Goal: Task Accomplishment & Management: Use online tool/utility

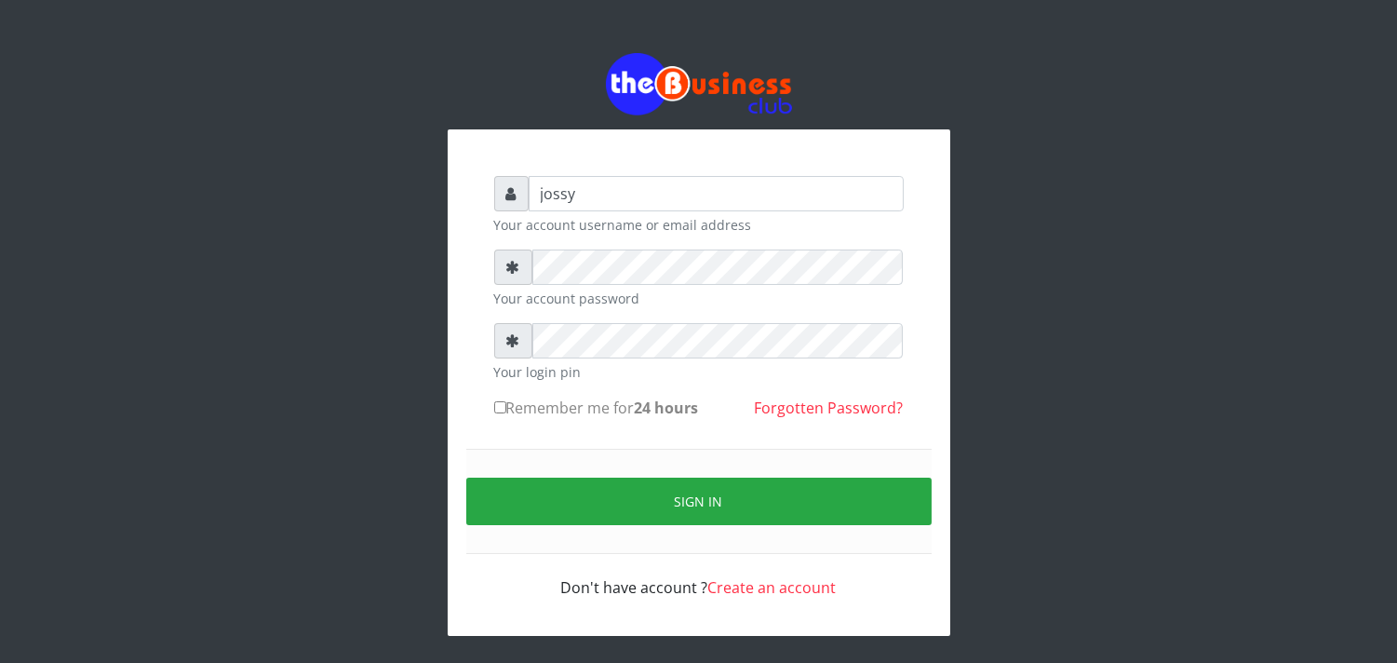
type input "jossy"
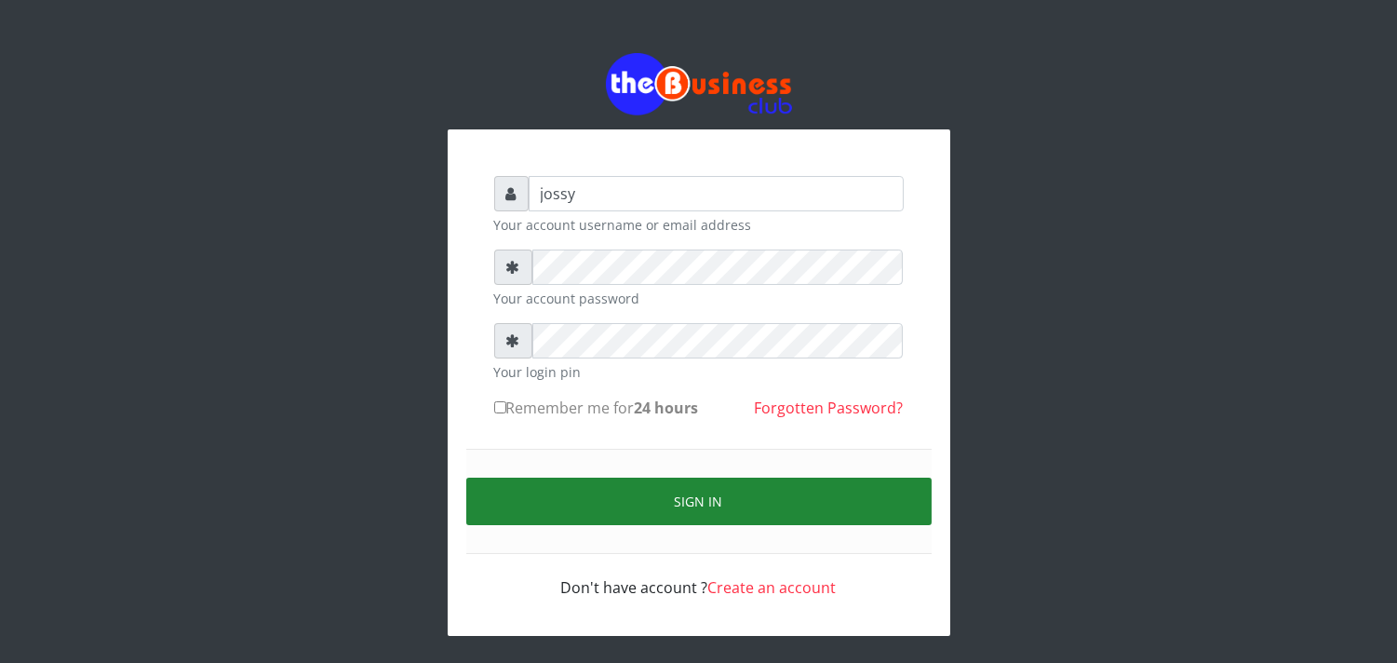
click at [728, 496] on button "Sign in" at bounding box center [698, 500] width 465 height 47
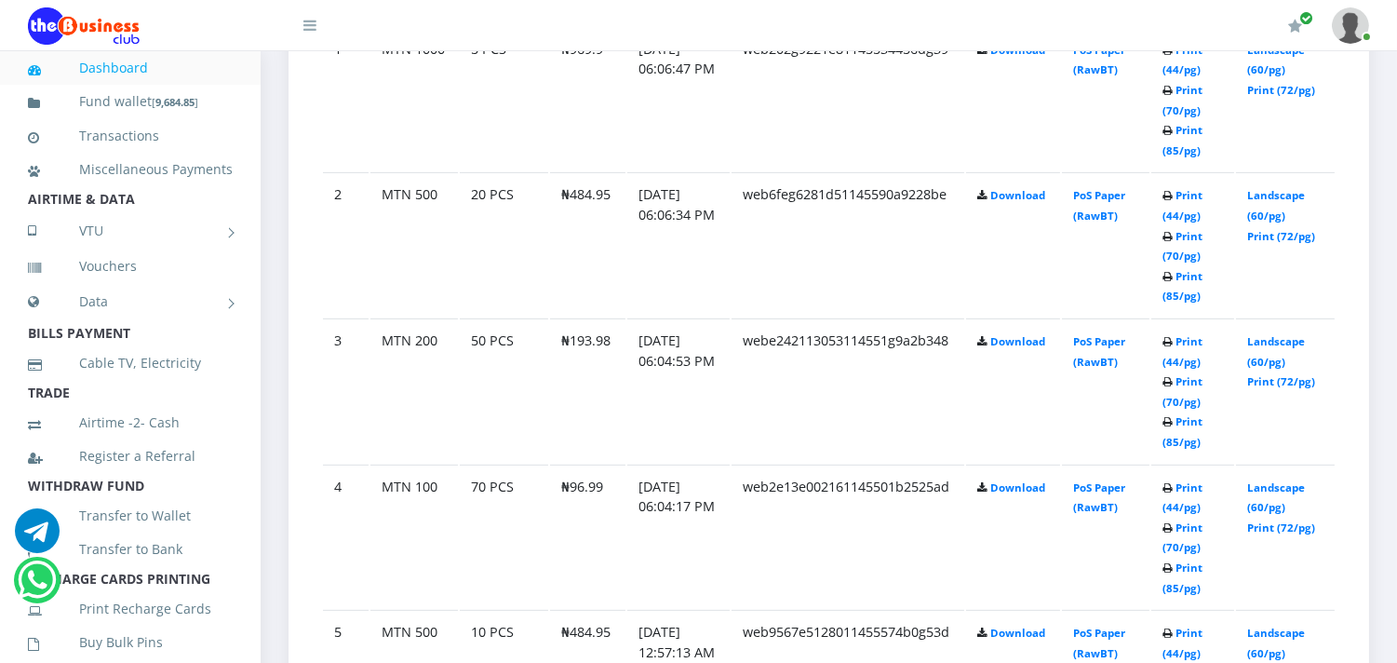
scroll to position [1158, 0]
click at [1183, 581] on link "Print (85/pg)" at bounding box center [1183, 575] width 40 height 34
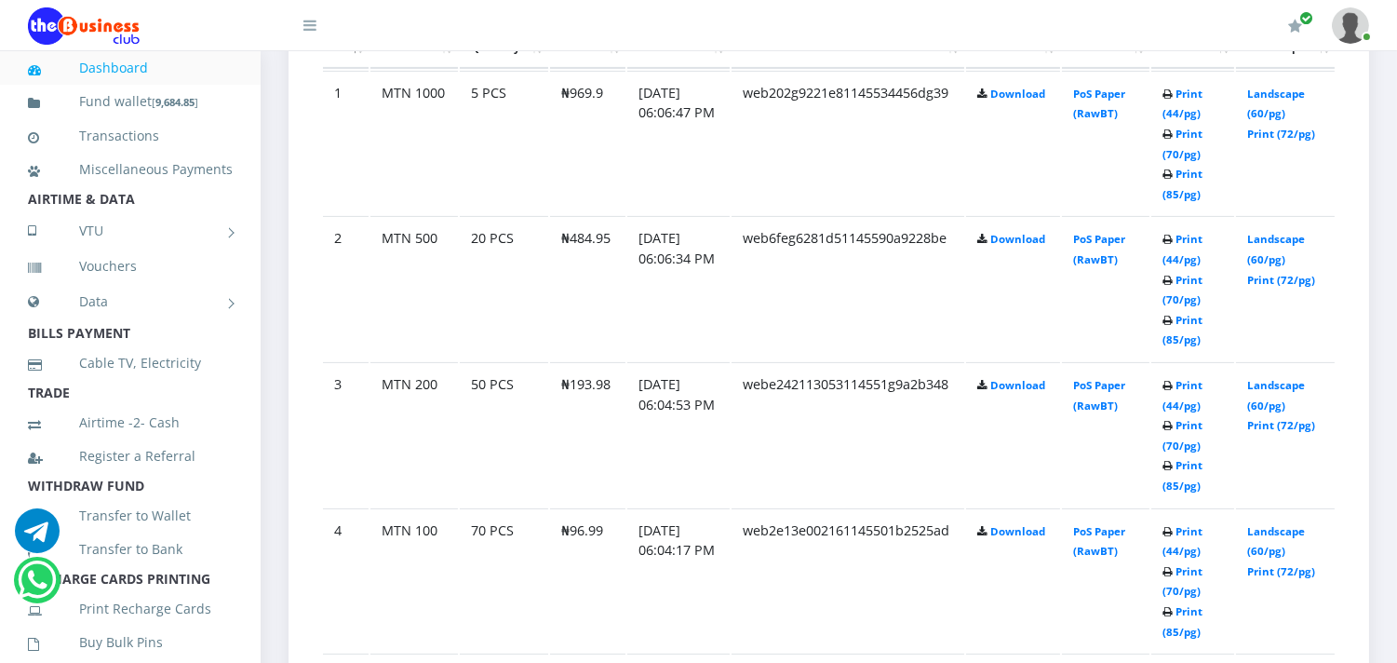
scroll to position [1117, 0]
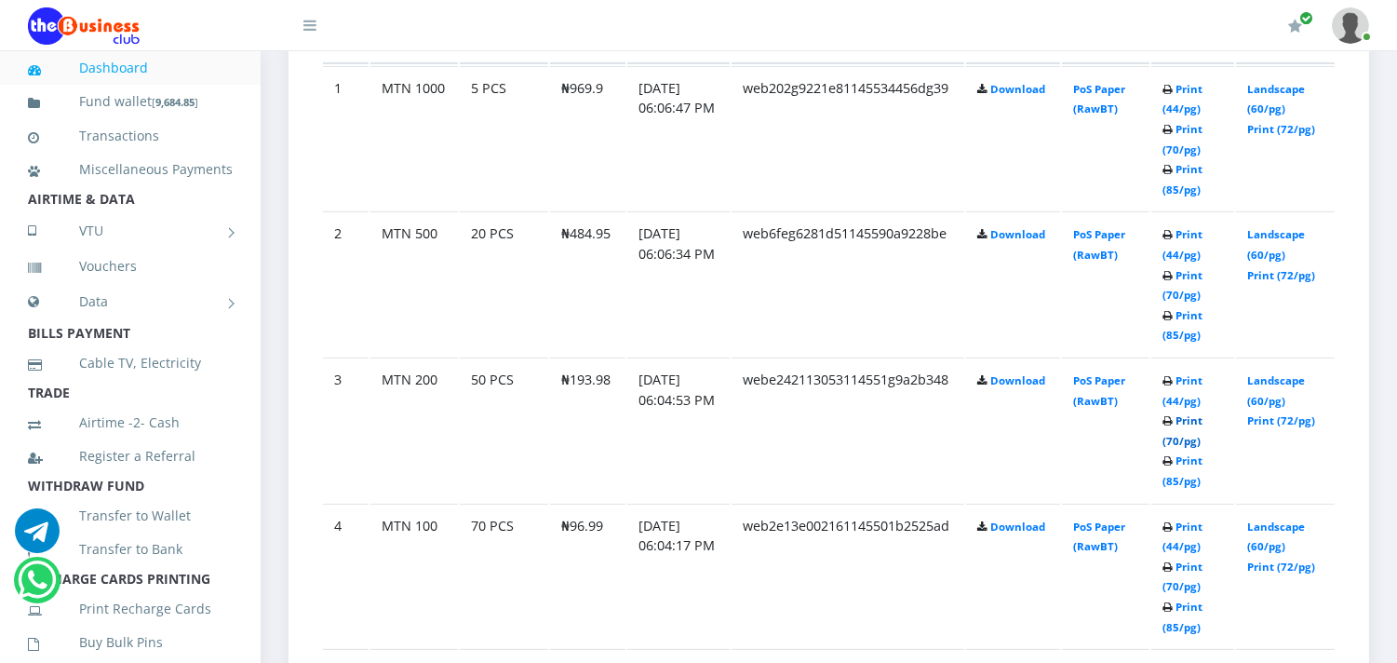
click at [1184, 433] on link "Print (70/pg)" at bounding box center [1183, 430] width 40 height 34
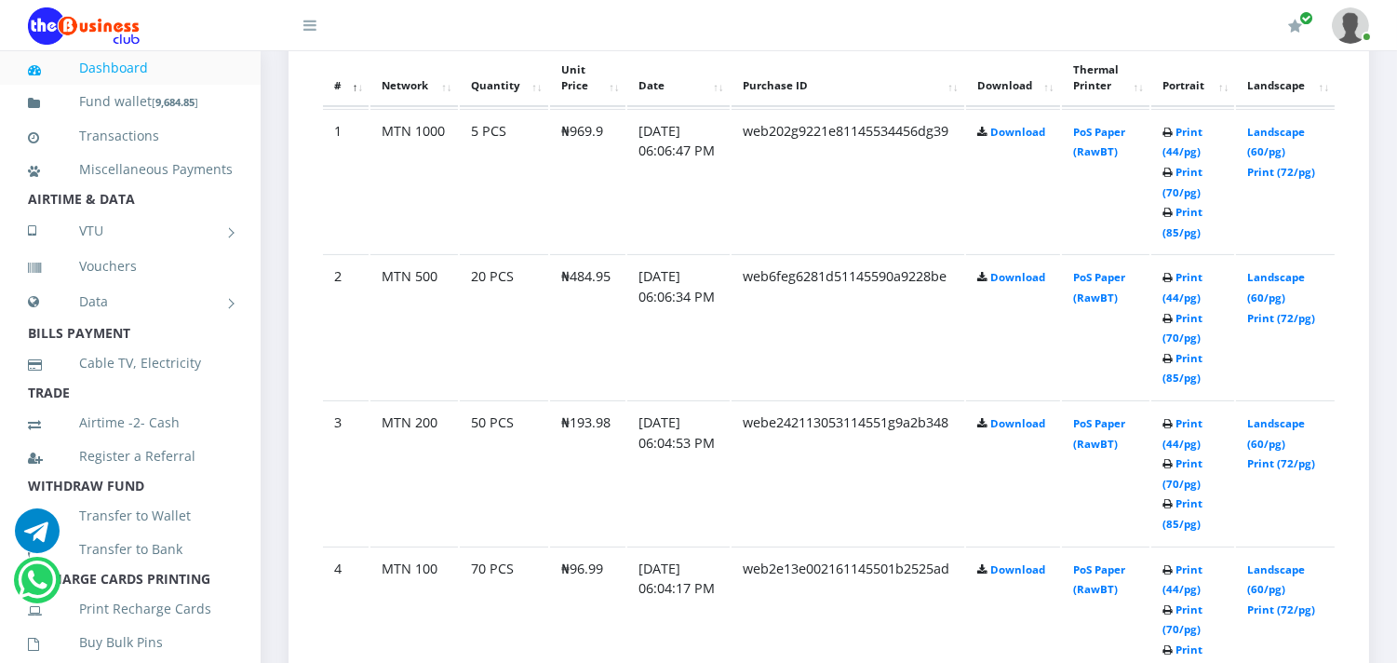
scroll to position [1117, 0]
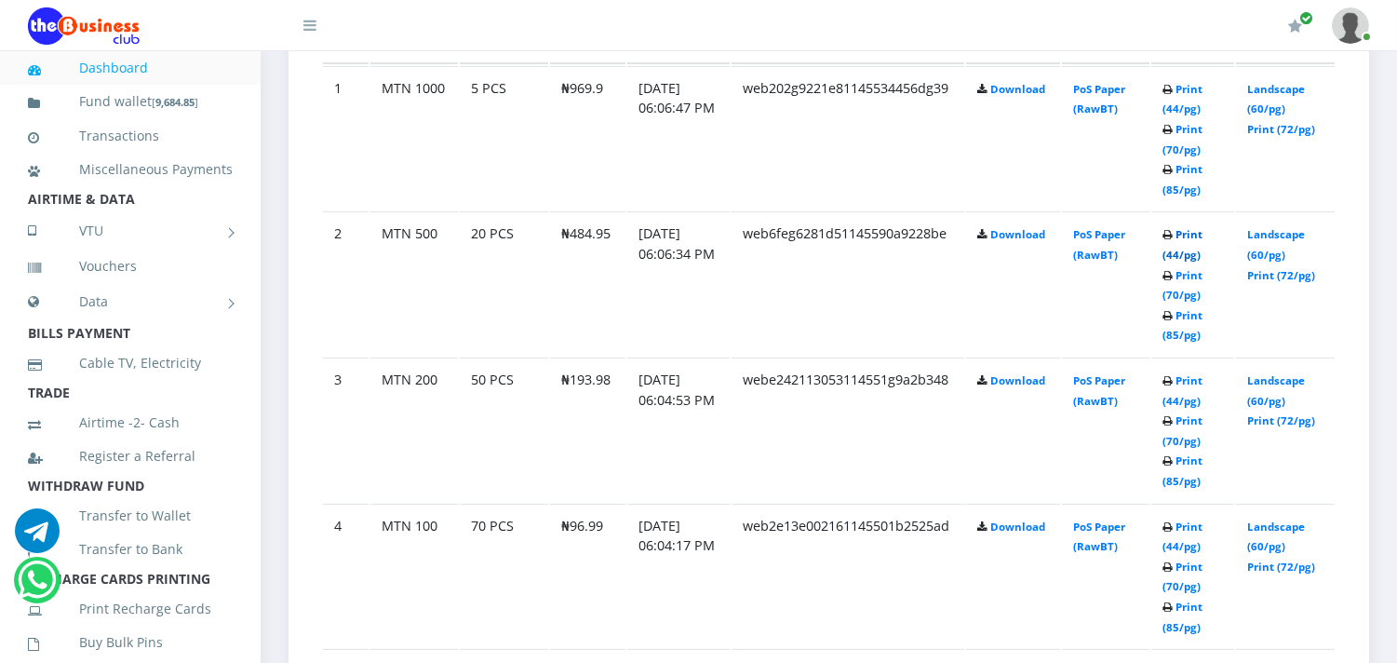
click at [1177, 248] on link "Print (44/pg)" at bounding box center [1183, 244] width 40 height 34
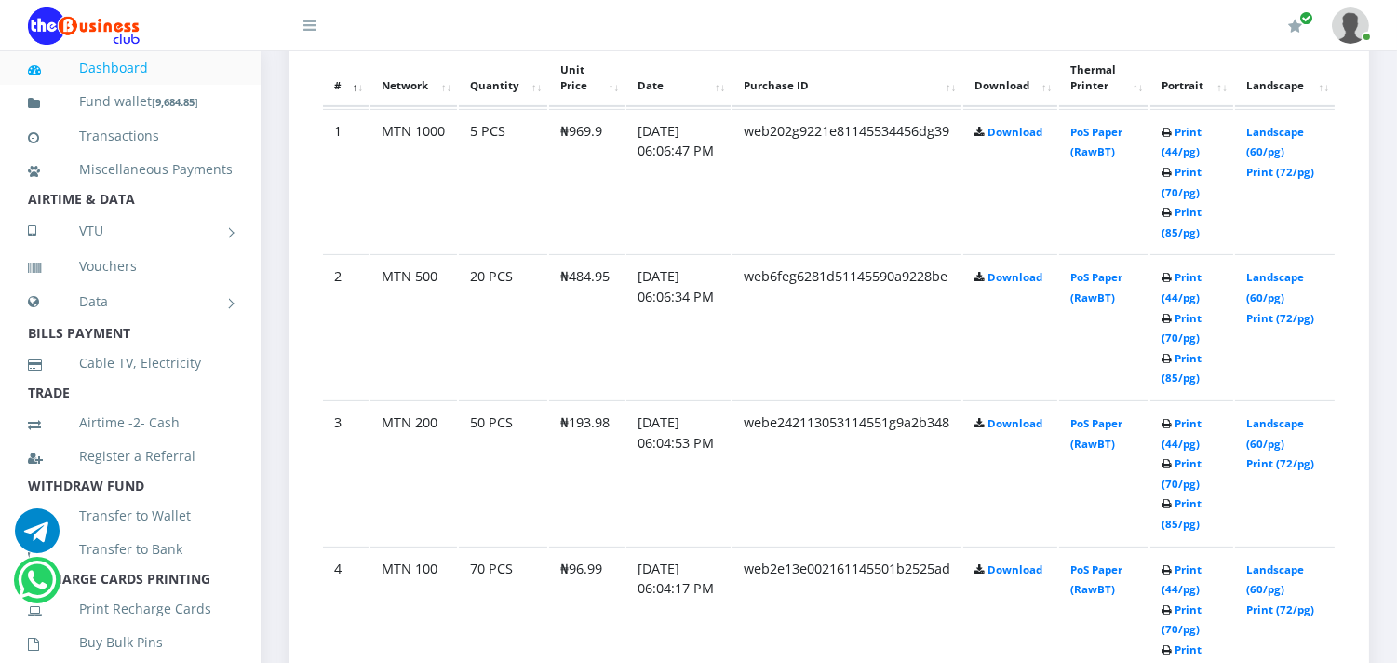
scroll to position [1117, 0]
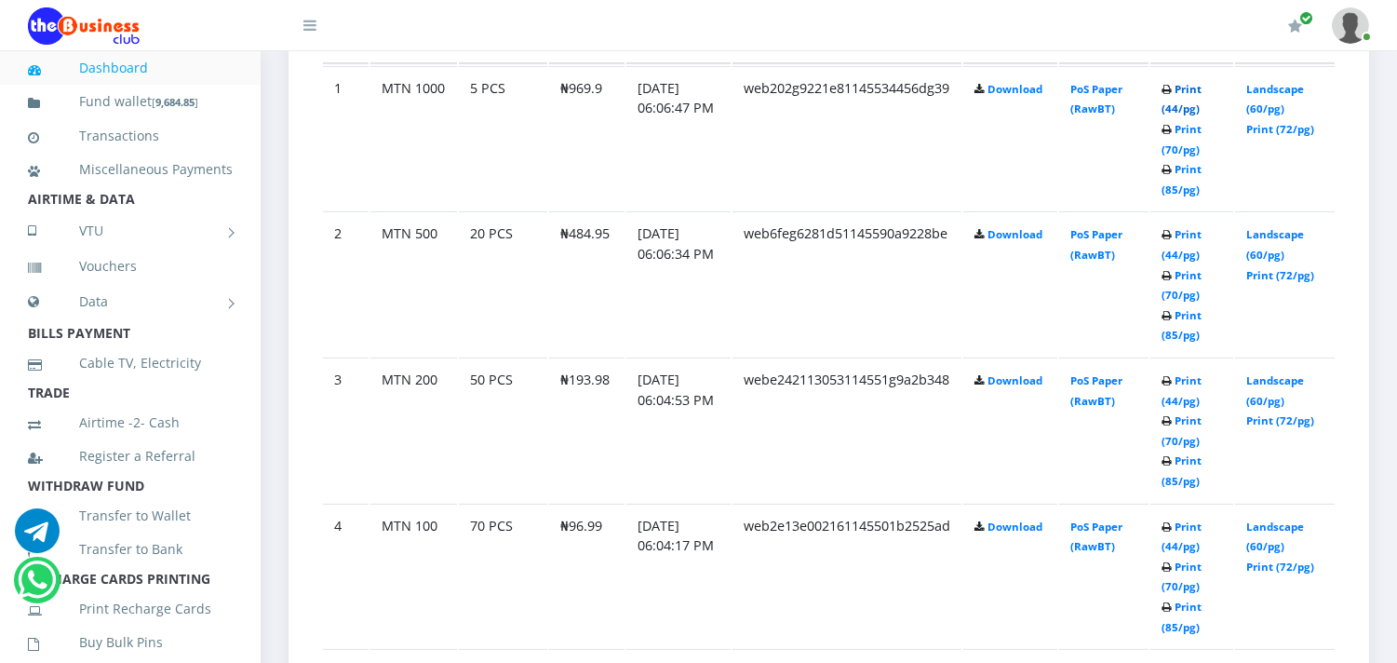
click at [1175, 108] on link "Print (44/pg)" at bounding box center [1182, 99] width 40 height 34
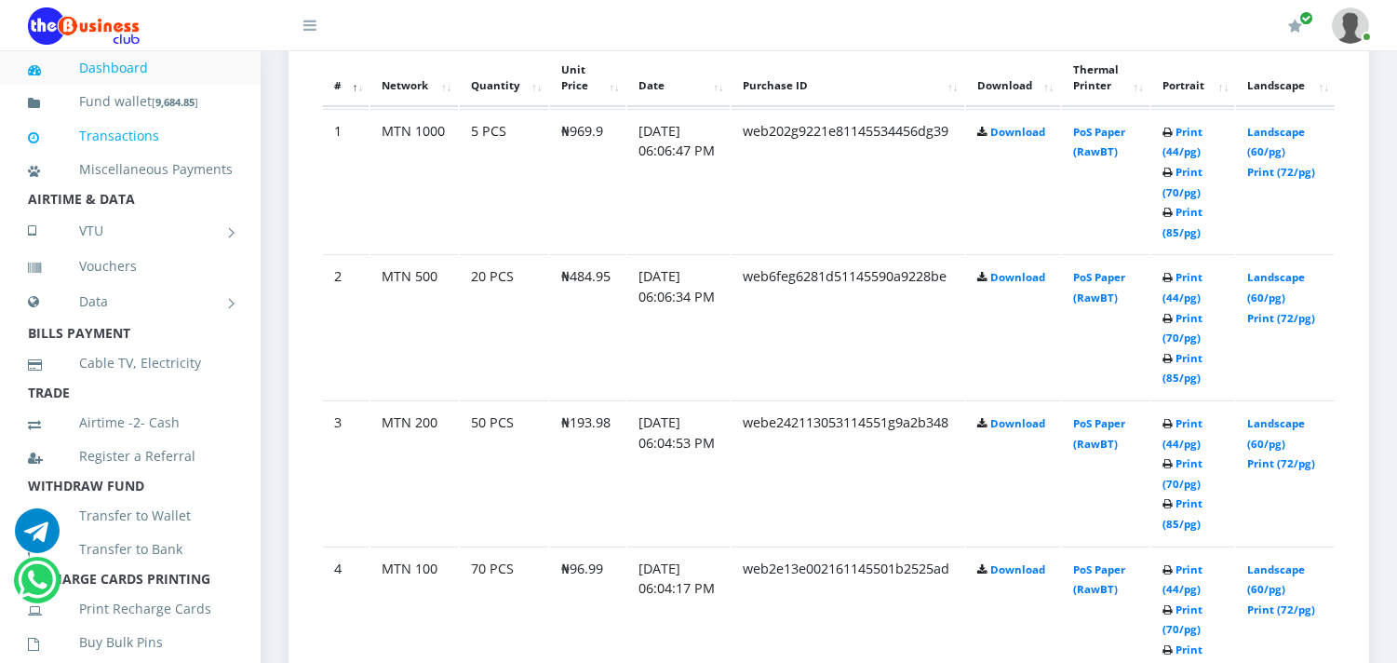
click at [116, 136] on link "Transactions" at bounding box center [130, 135] width 205 height 43
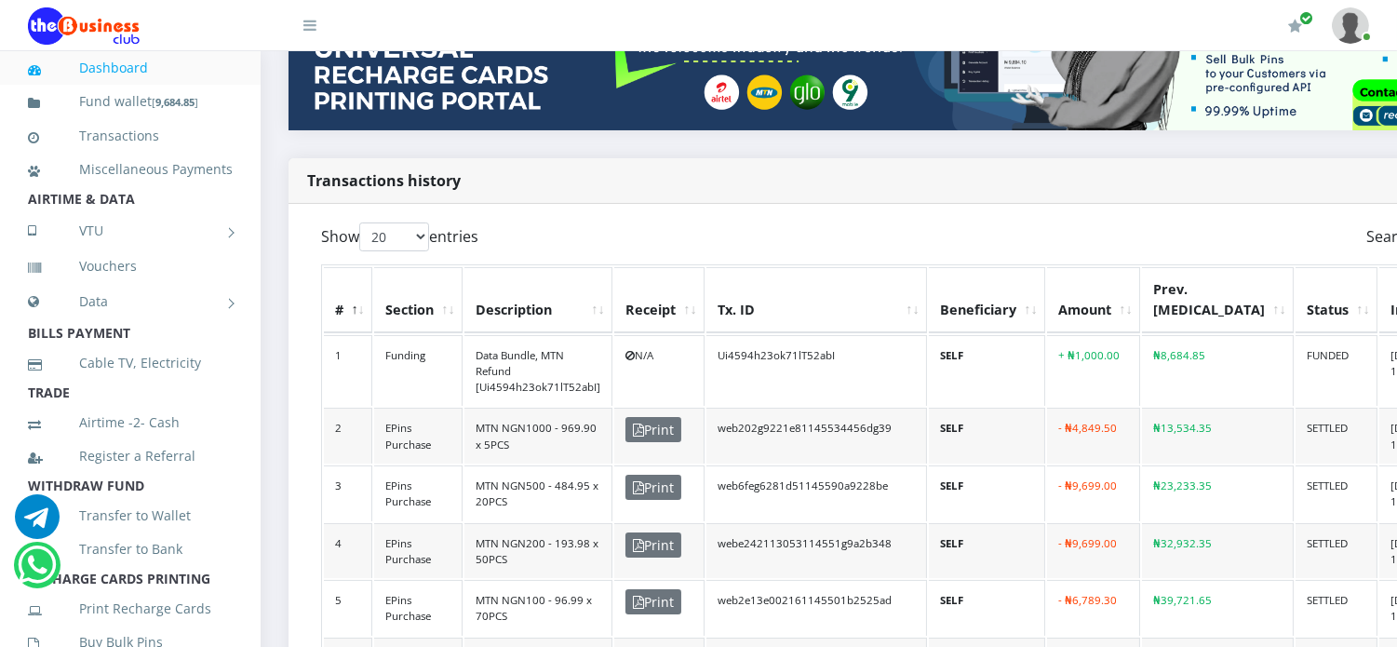
scroll to position [372, 0]
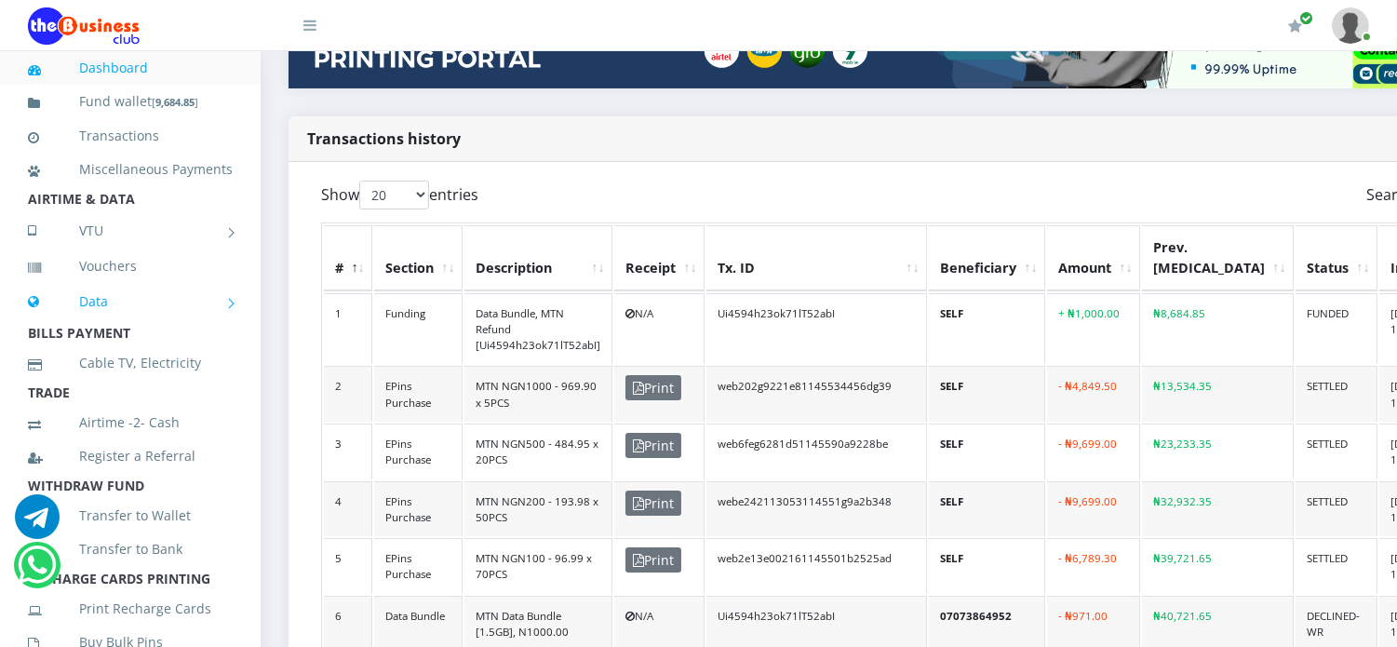
click at [106, 323] on link "Data" at bounding box center [130, 301] width 205 height 47
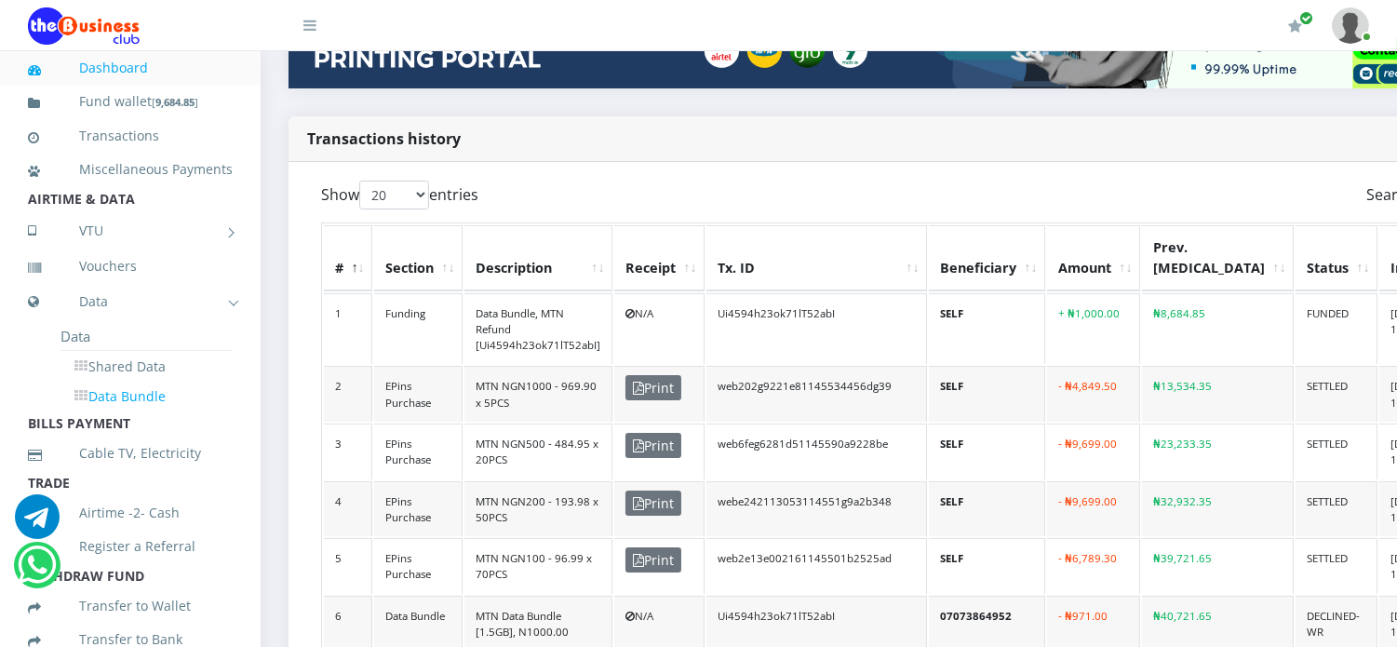
click at [113, 412] on link "Data Bundle" at bounding box center [147, 397] width 172 height 32
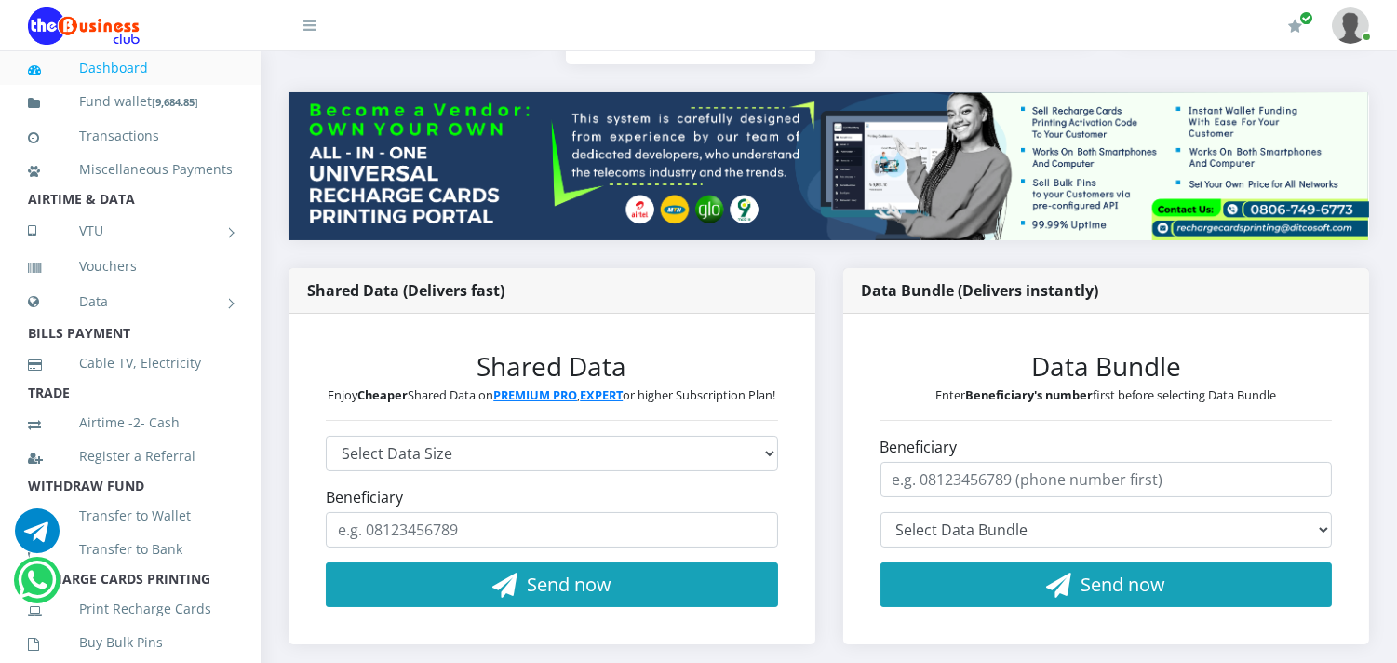
scroll to position [248, 0]
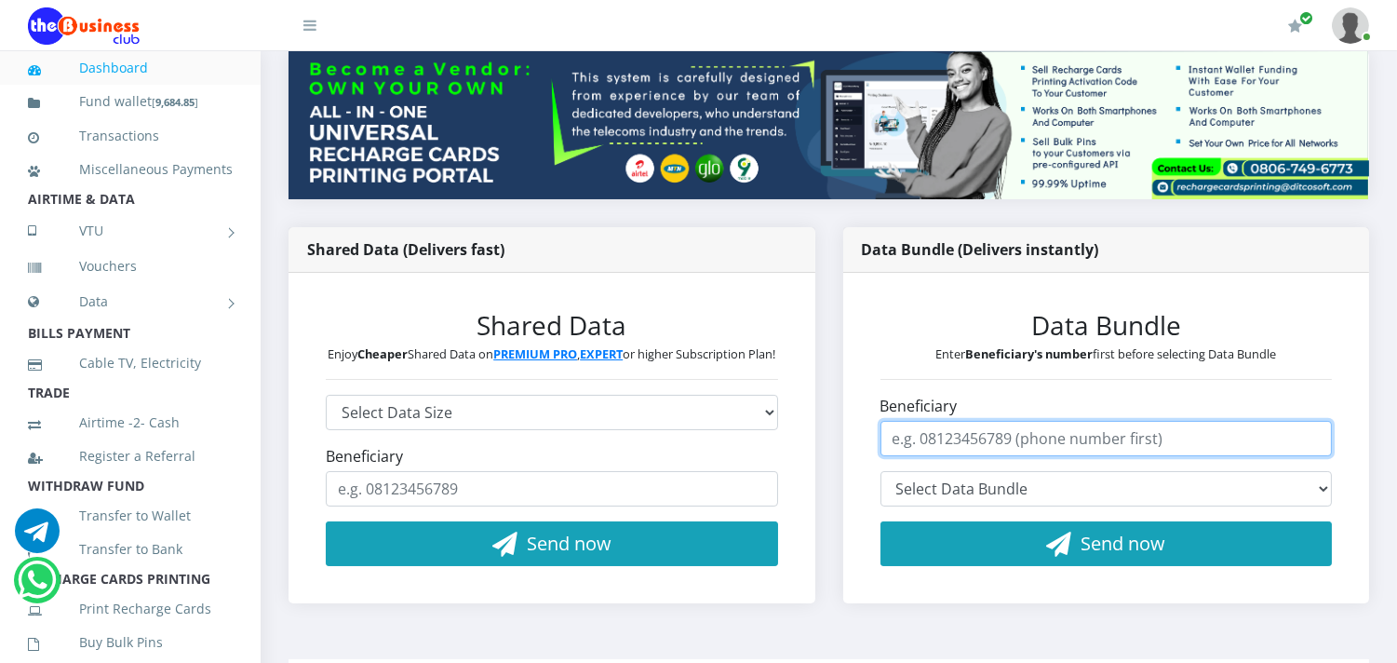
click at [961, 428] on input "Beneficiary" at bounding box center [1107, 438] width 452 height 35
click at [961, 431] on input "Beneficiary" at bounding box center [1107, 438] width 452 height 35
type input "07073864952"
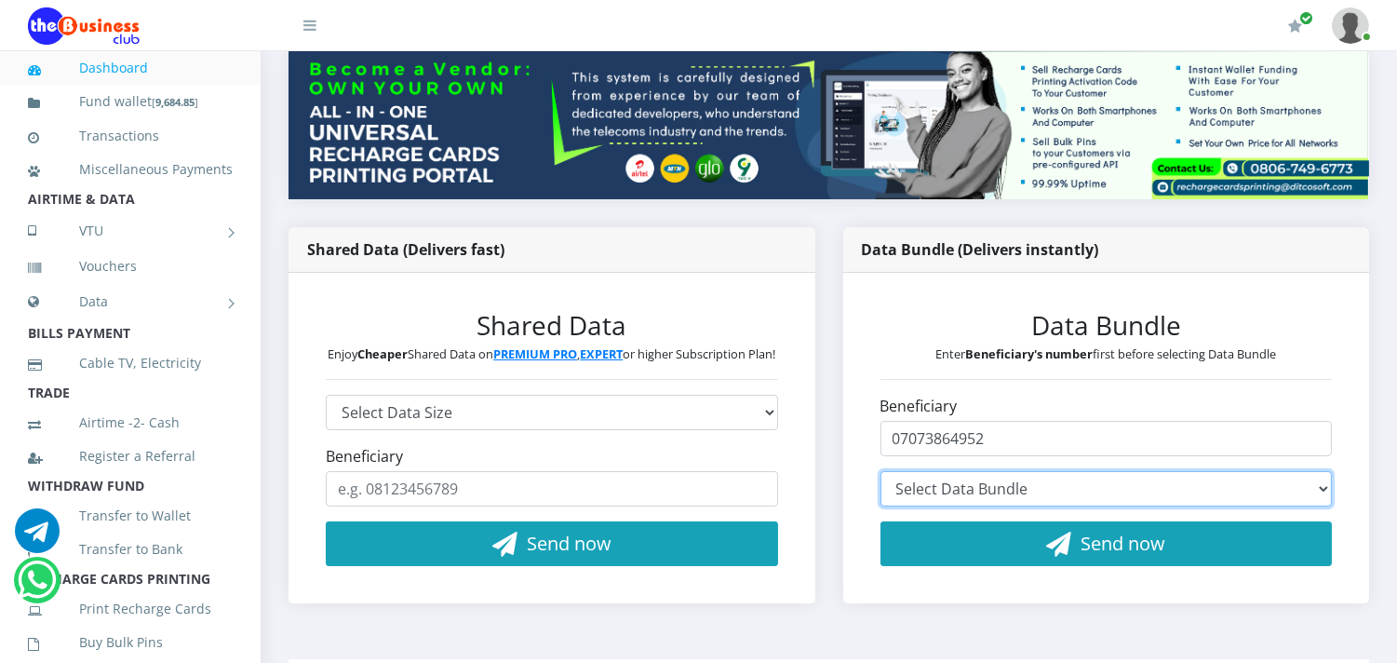
click at [1039, 484] on select "Select Data Bundle" at bounding box center [1107, 488] width 452 height 35
click at [881, 471] on select "Select Data Bundle" at bounding box center [1107, 488] width 452 height 35
click at [1038, 486] on select "Select Data Bundle" at bounding box center [1107, 488] width 452 height 35
click at [881, 471] on select "Select Data Bundle" at bounding box center [1107, 488] width 452 height 35
click at [1070, 477] on select "Select Data Bundle" at bounding box center [1107, 488] width 452 height 35
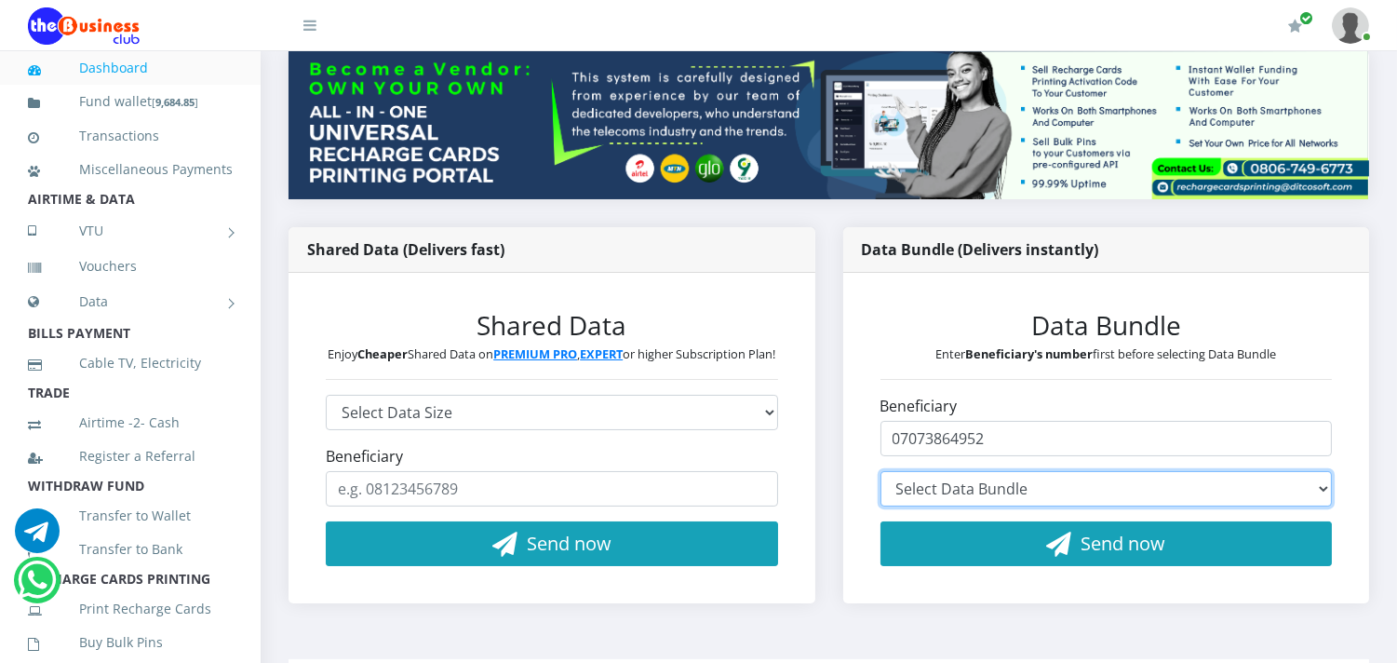
click at [1322, 486] on select "Select Data Bundle" at bounding box center [1107, 488] width 452 height 35
click at [1320, 482] on select "Select Data Bundle" at bounding box center [1107, 488] width 452 height 35
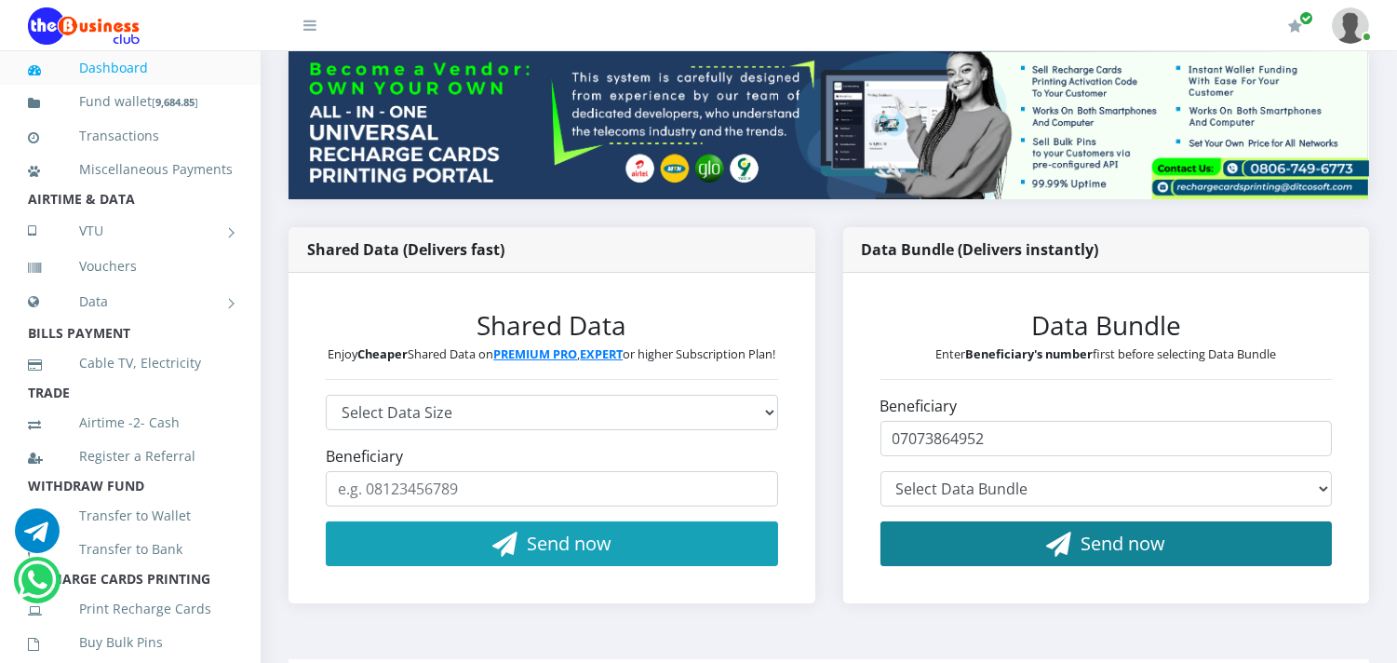
click at [1309, 544] on button "Send now" at bounding box center [1107, 543] width 452 height 45
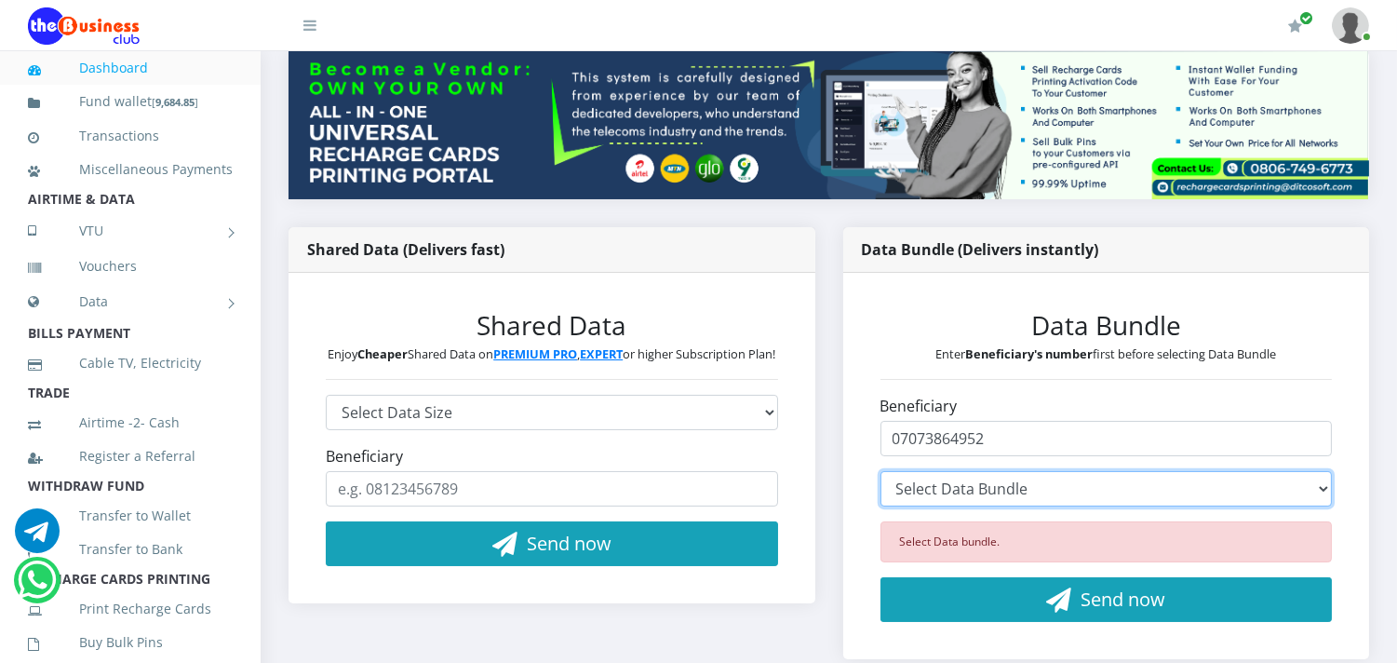
click at [1288, 485] on select "Select Data Bundle" at bounding box center [1107, 488] width 452 height 35
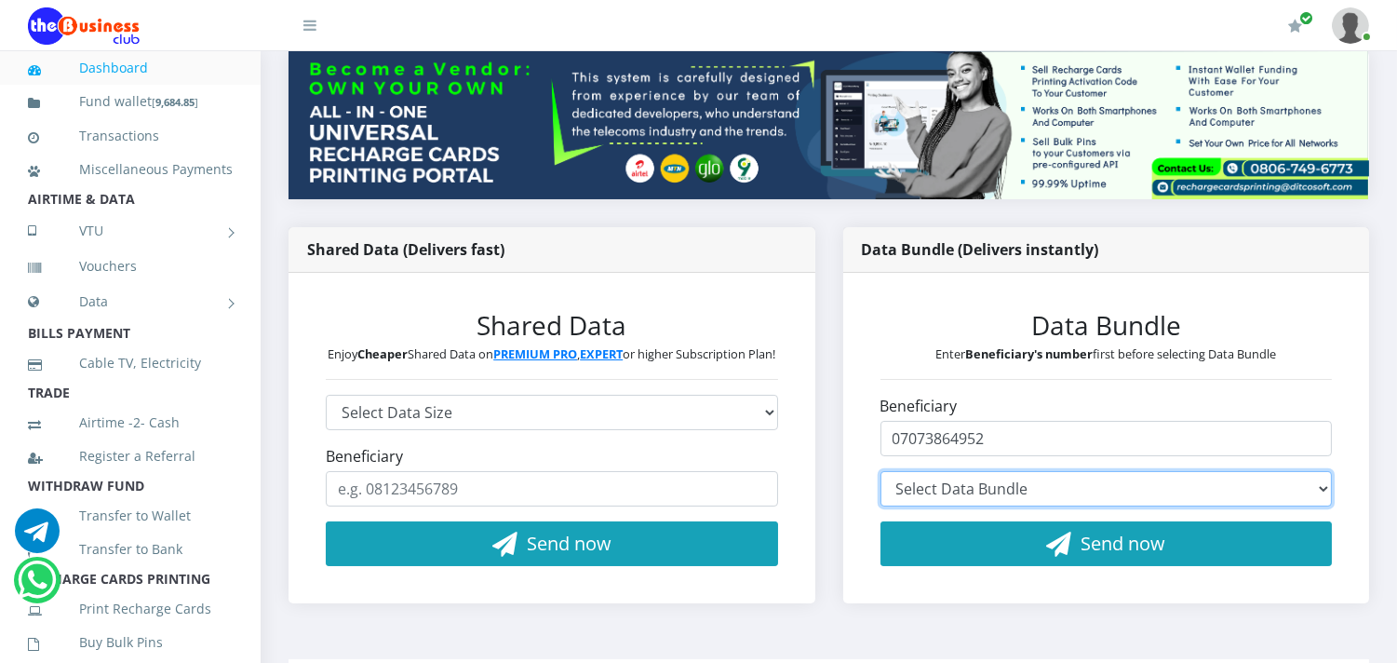
click at [1285, 485] on select "Select Data Bundle" at bounding box center [1107, 488] width 452 height 35
click at [1278, 485] on select "Select Data Bundle" at bounding box center [1107, 488] width 452 height 35
